Goal: Check status: Check status

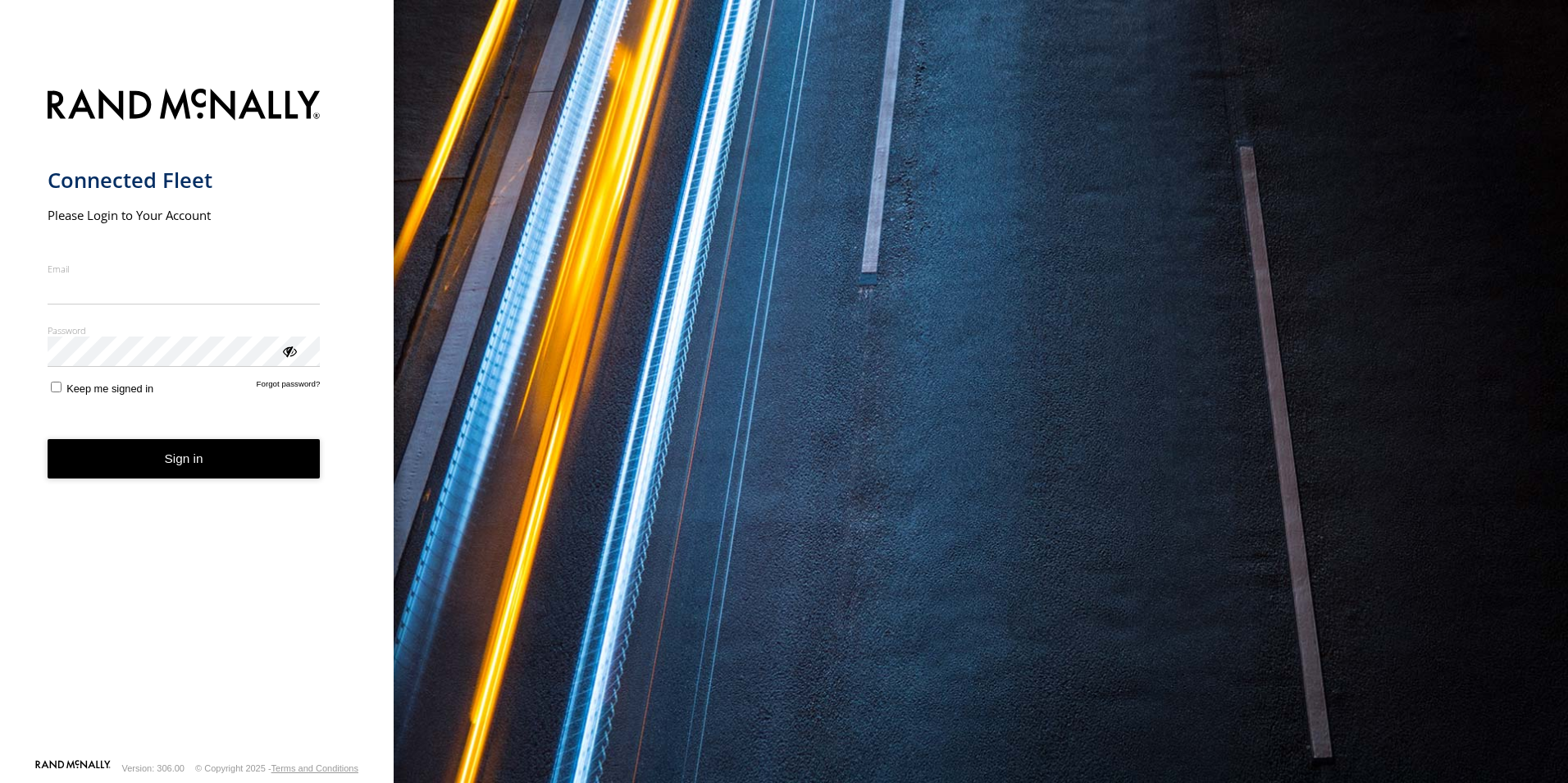
type input "**********"
drag, startPoint x: 71, startPoint y: 414, endPoint x: 96, endPoint y: 466, distance: 57.7
click at [96, 466] on form "**********" at bounding box center [197, 419] width 299 height 679
click at [99, 466] on button "Sign in" at bounding box center [184, 459] width 273 height 40
click at [224, 473] on button "Sign in" at bounding box center [184, 459] width 273 height 40
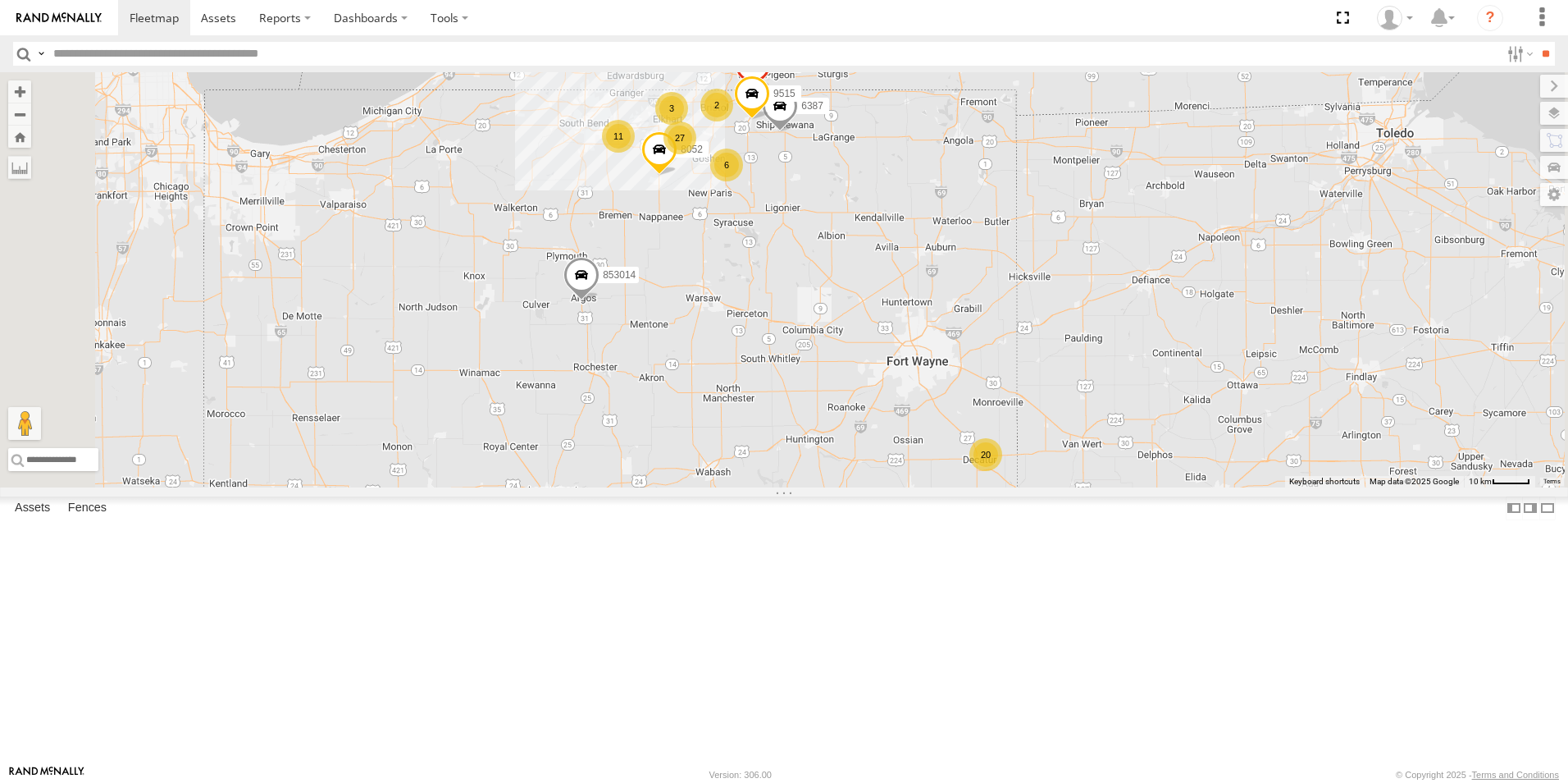
click at [688, 125] on div "3" at bounding box center [672, 108] width 33 height 33
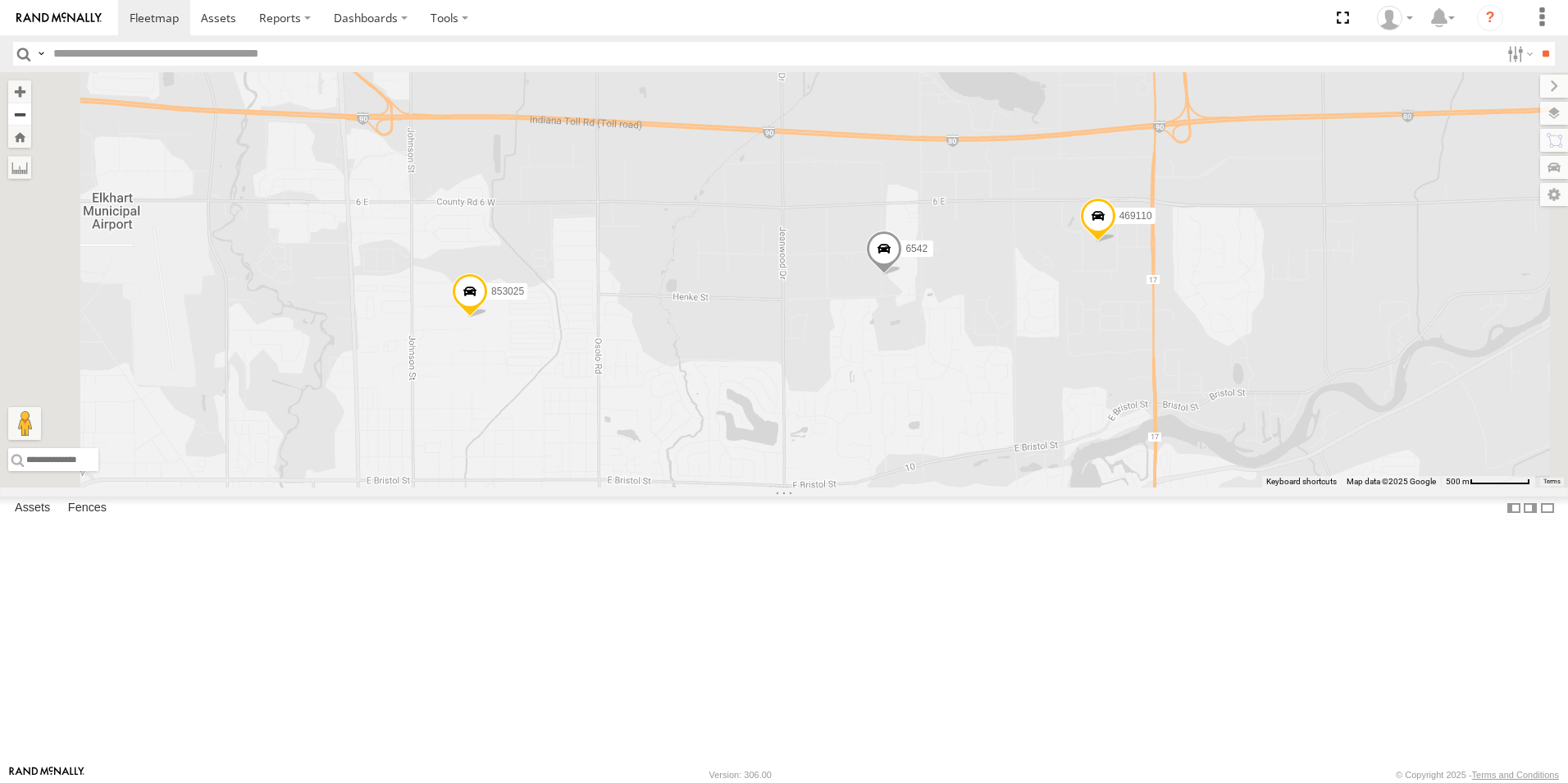
click at [31, 117] on button "Zoom out" at bounding box center [19, 114] width 23 height 23
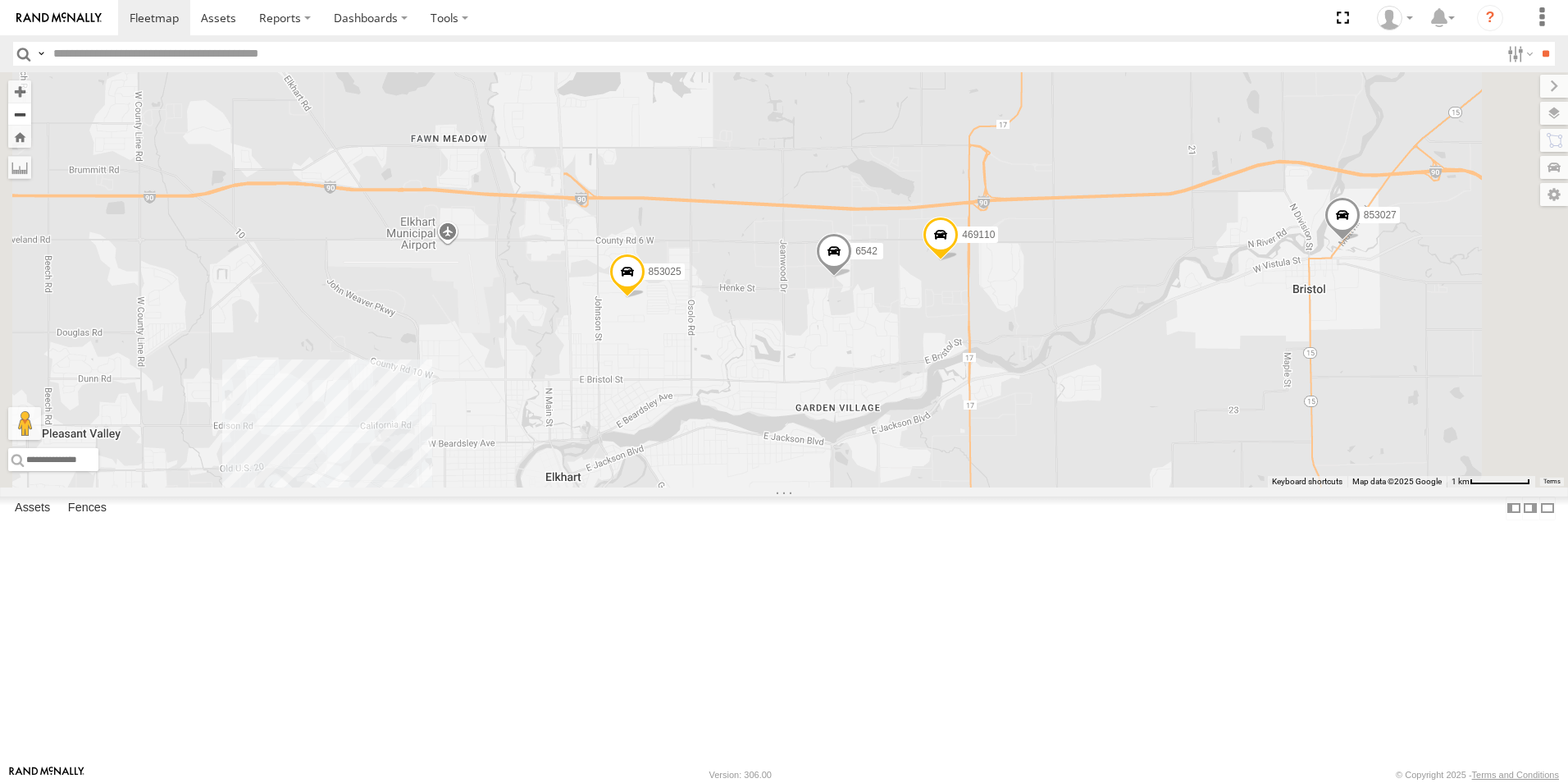
click at [31, 117] on button "Zoom out" at bounding box center [19, 114] width 23 height 23
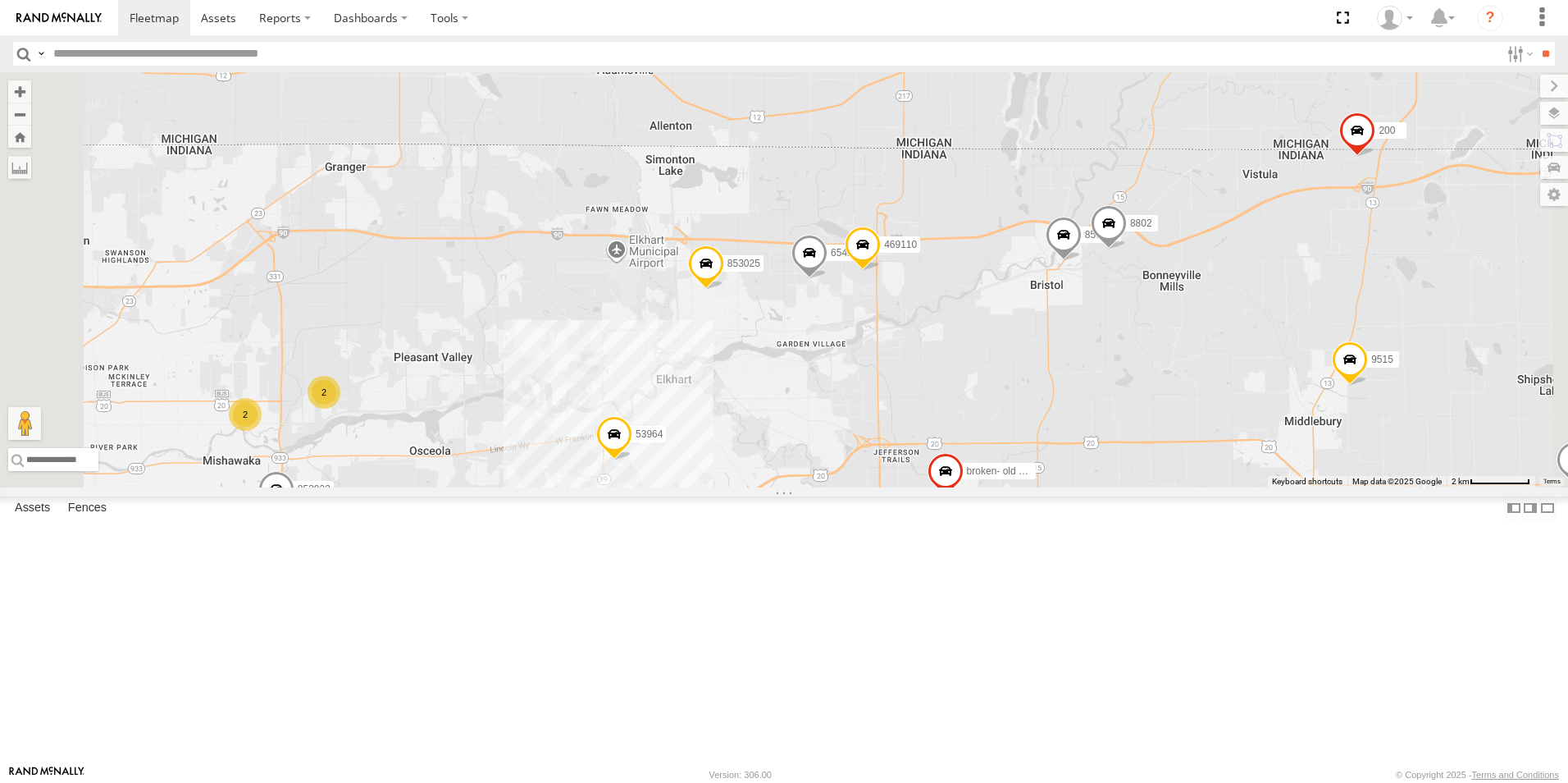
click at [1082, 262] on span at bounding box center [1064, 239] width 36 height 45
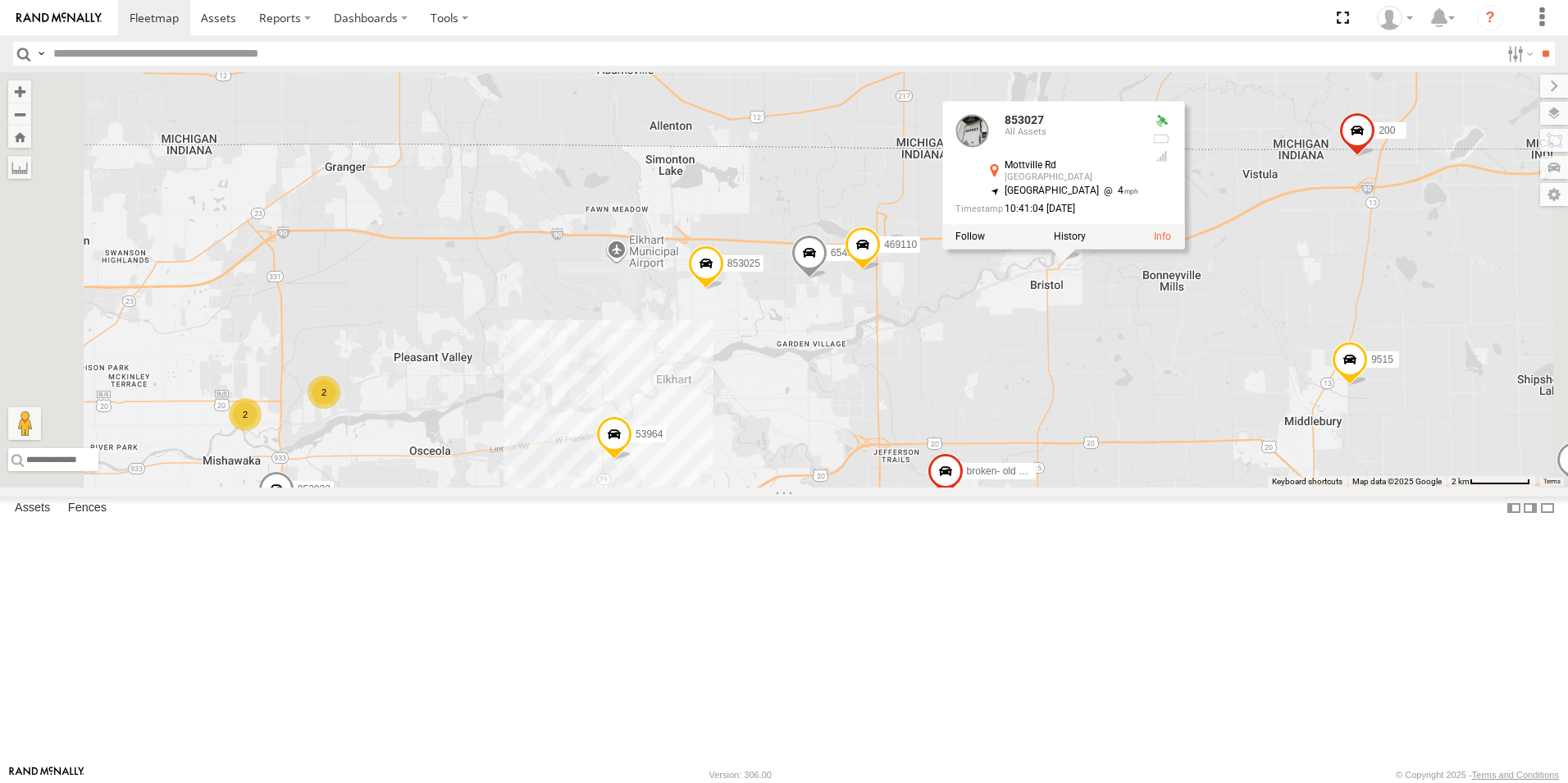
click at [1426, 318] on div "6387 8052 853014 9515 200 853025 6542 469110 853027 53964 25 853023 6 8802 2 2 …" at bounding box center [784, 280] width 1568 height 415
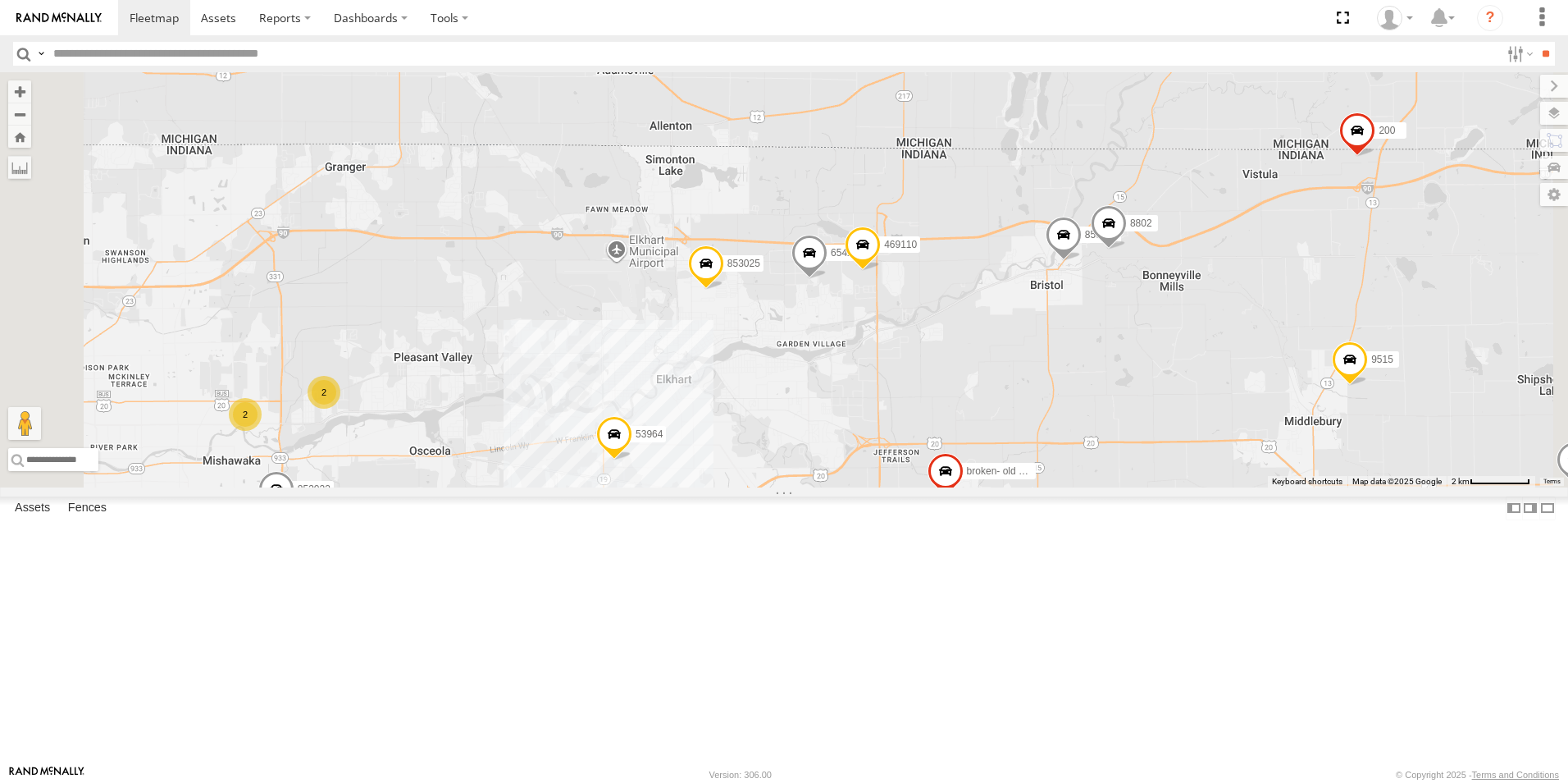
click at [632, 462] on span at bounding box center [614, 439] width 36 height 45
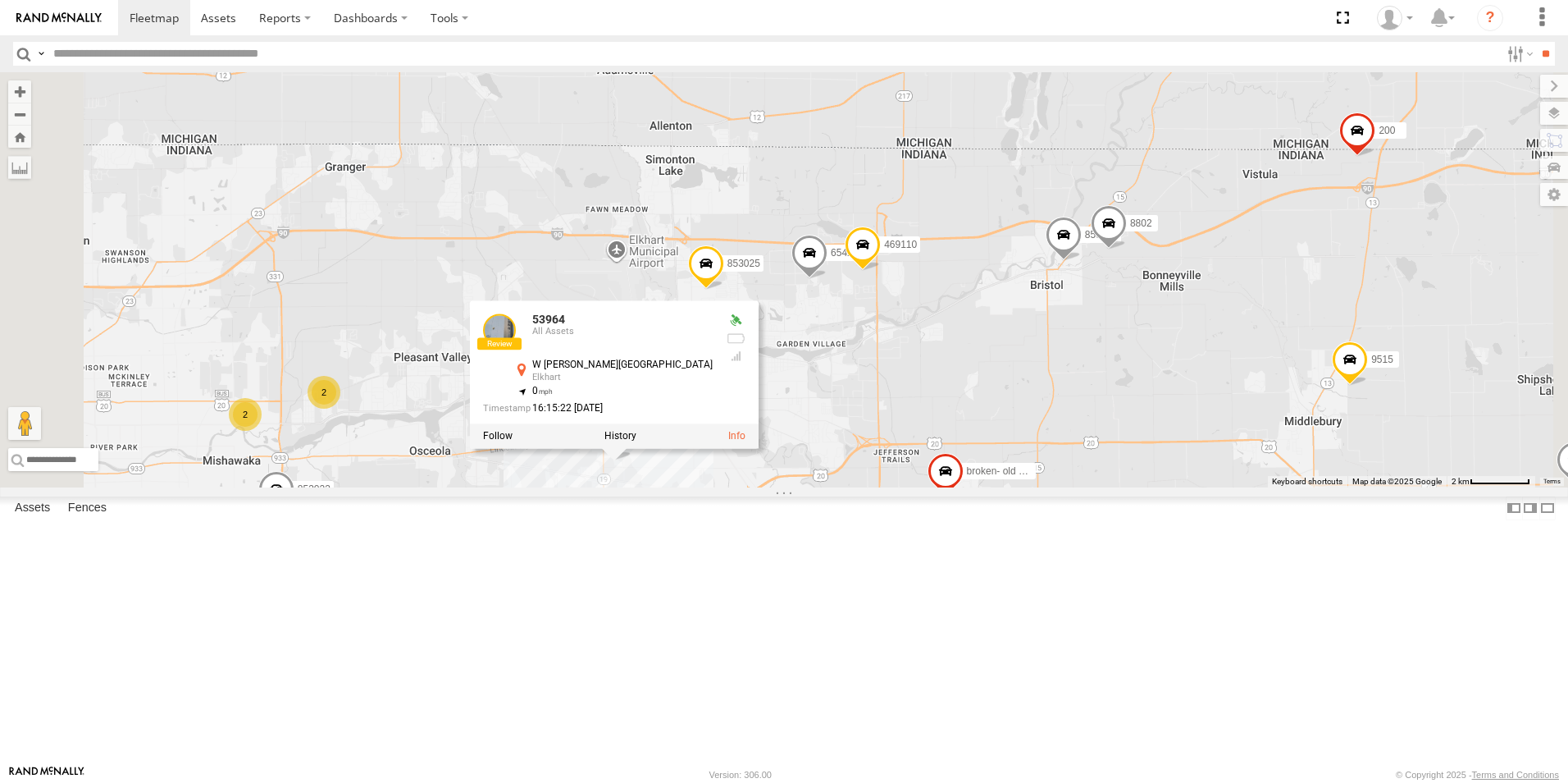
click at [788, 544] on div "25" at bounding box center [772, 528] width 33 height 33
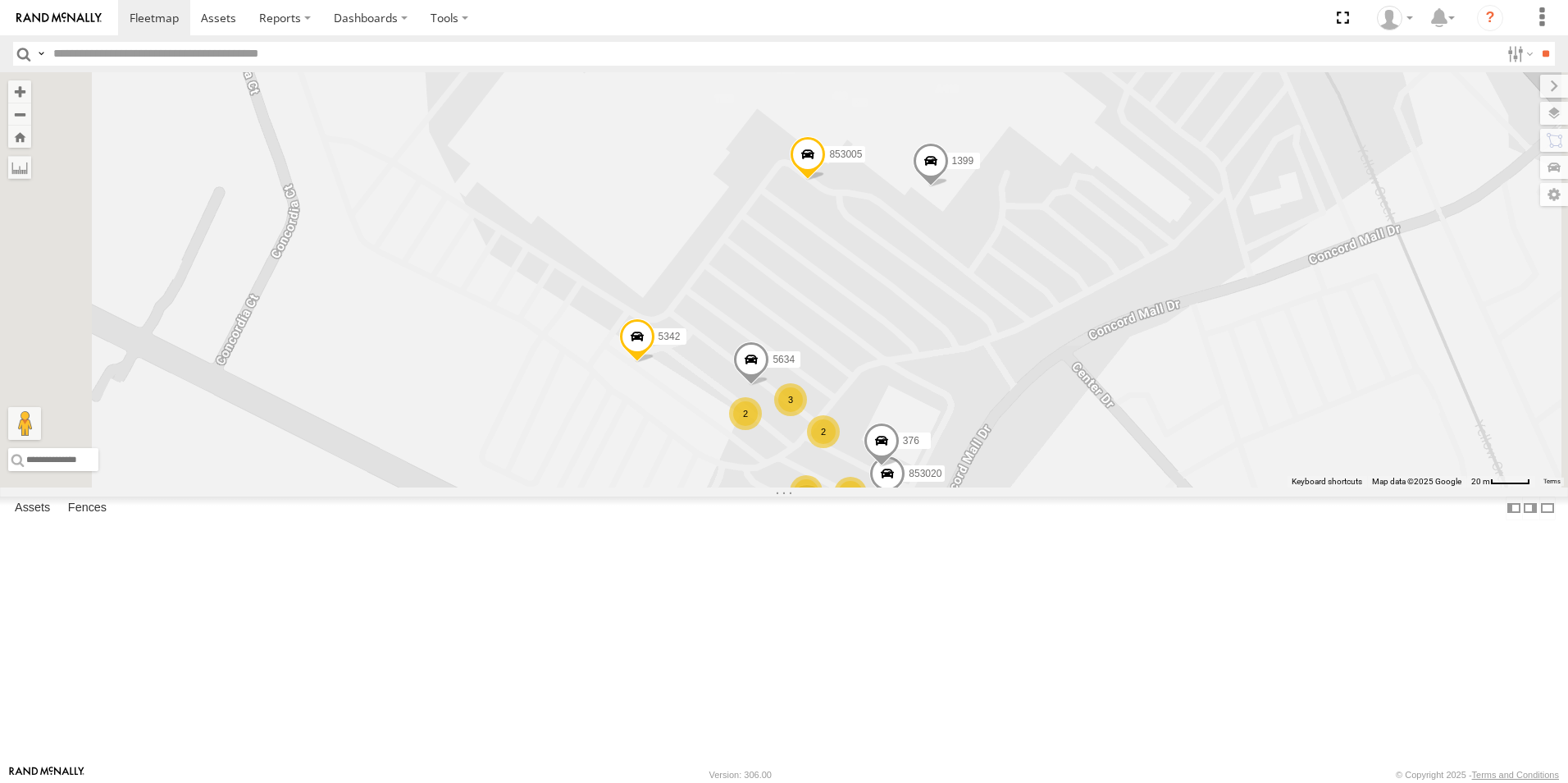
click at [949, 188] on span at bounding box center [931, 165] width 36 height 45
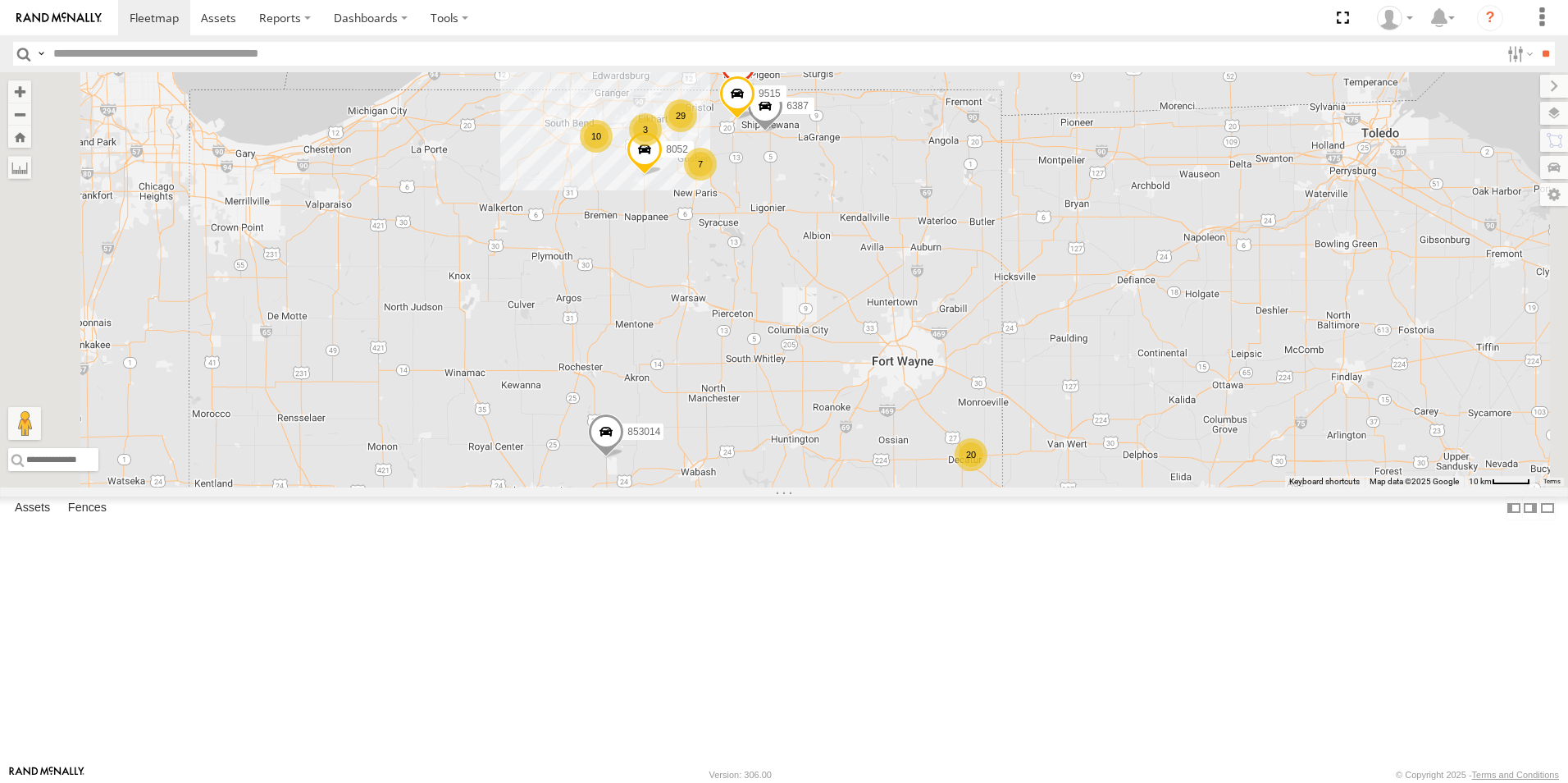
click at [717, 180] on div "7" at bounding box center [701, 164] width 33 height 33
